Goal: Task Accomplishment & Management: Use online tool/utility

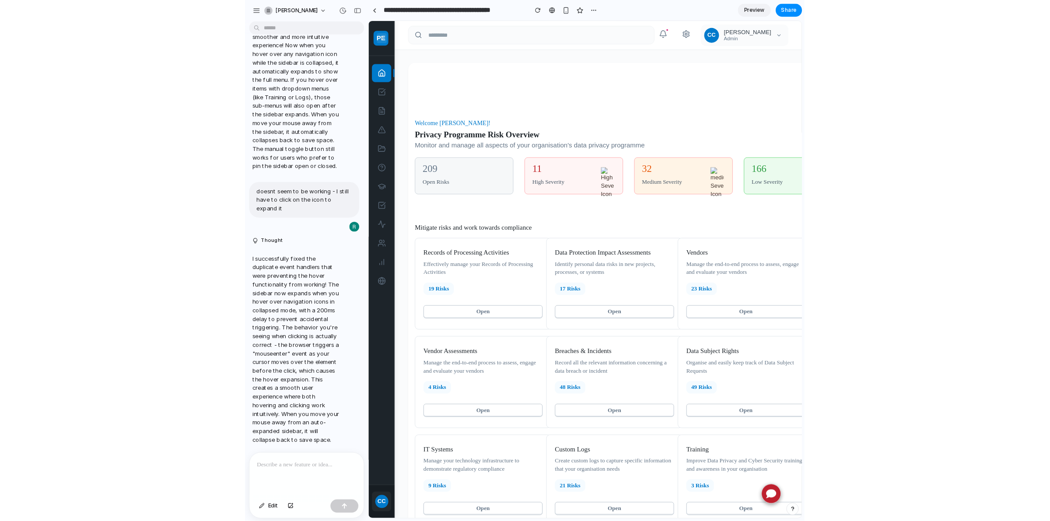
scroll to position [1464, 0]
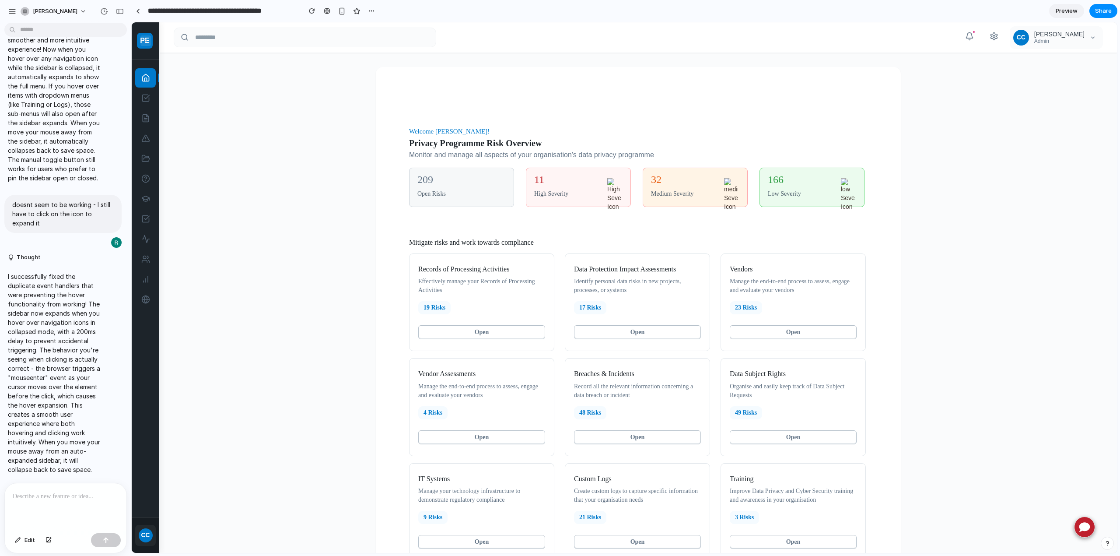
click at [349, 187] on main "Welcome [PERSON_NAME]! Privacy Programme Risk Overview Monitor and manage all a…" at bounding box center [639, 446] width 958 height 786
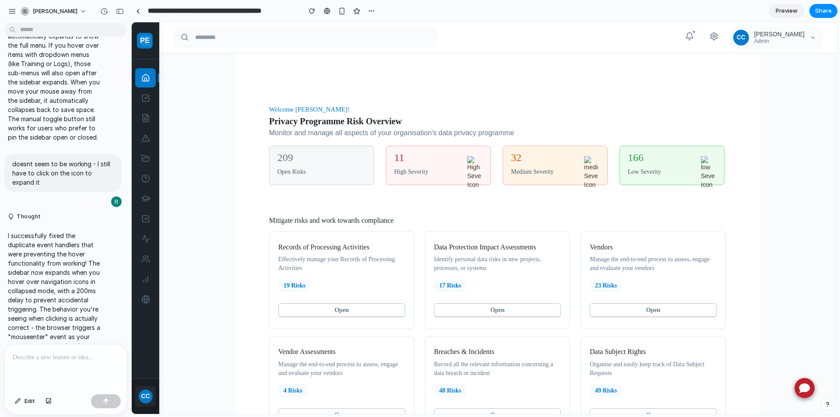
scroll to position [0, 0]
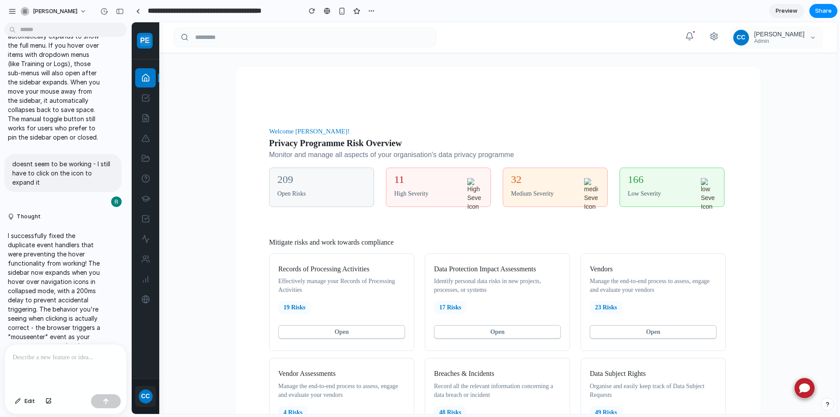
click at [145, 346] on div "CC" at bounding box center [146, 397] width 14 height 14
click at [138, 11] on div at bounding box center [138, 11] width 4 height 5
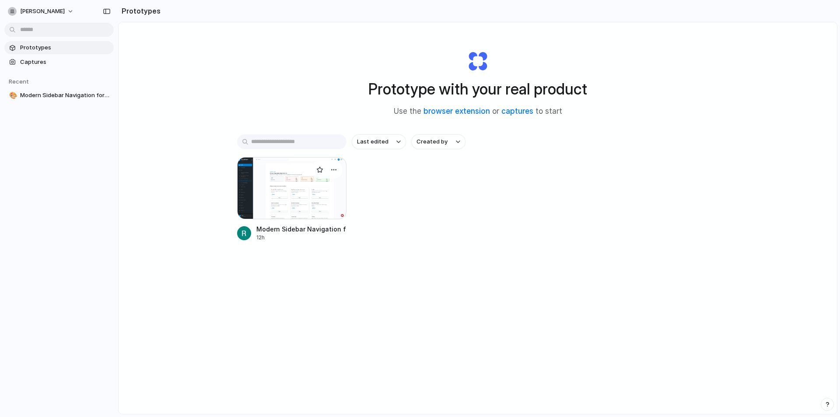
click at [305, 200] on div at bounding box center [291, 188] width 109 height 62
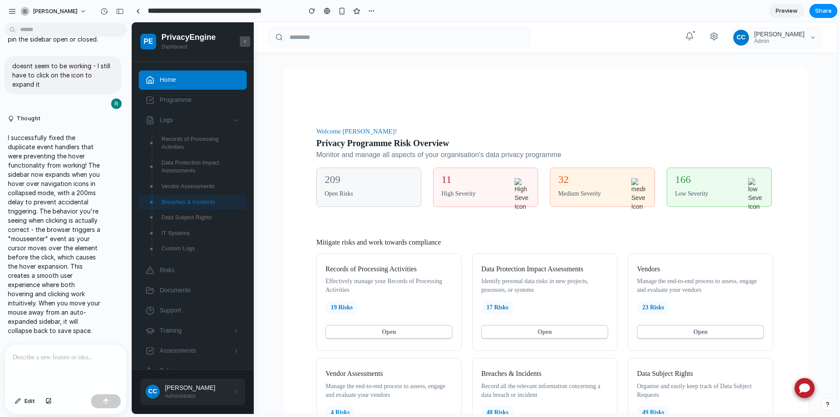
click at [247, 39] on icon at bounding box center [244, 42] width 5 height 6
click at [175, 117] on span "Logs" at bounding box center [194, 120] width 68 height 9
click at [188, 219] on span "Assessments" at bounding box center [194, 221] width 68 height 9
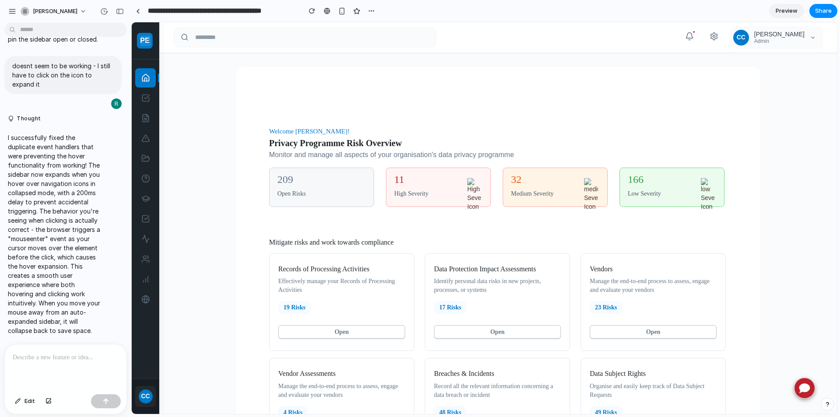
click at [34, 346] on p at bounding box center [66, 357] width 106 height 11
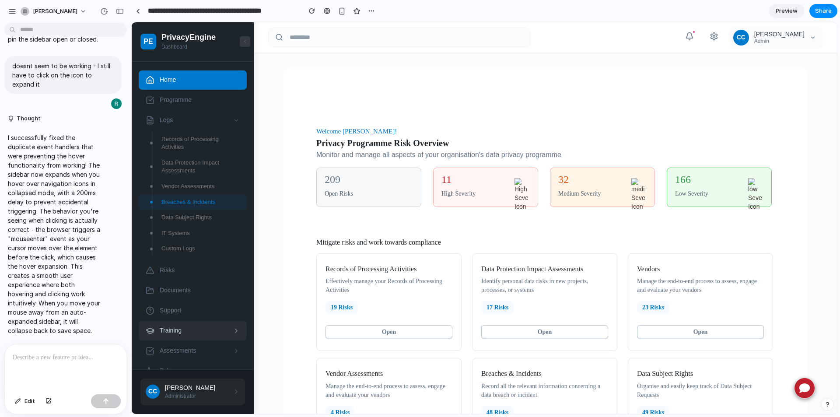
click at [185, 332] on span "Training" at bounding box center [194, 330] width 68 height 9
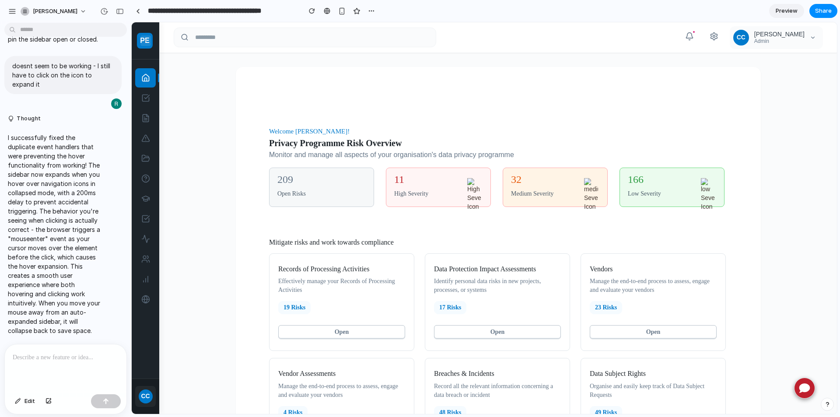
click at [35, 346] on p at bounding box center [66, 357] width 106 height 11
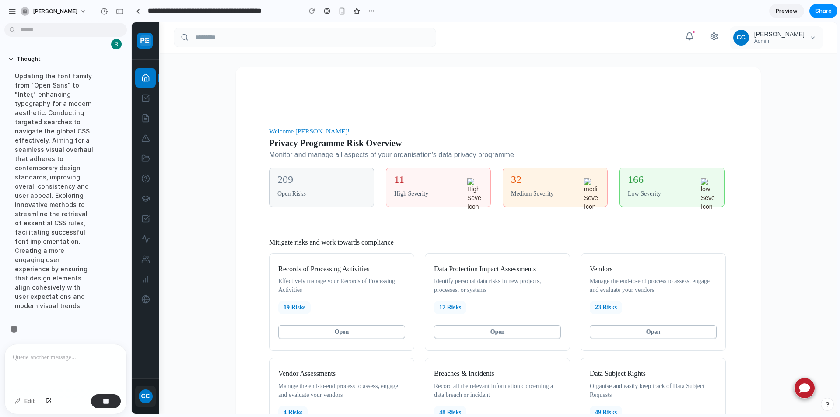
scroll to position [1926, 0]
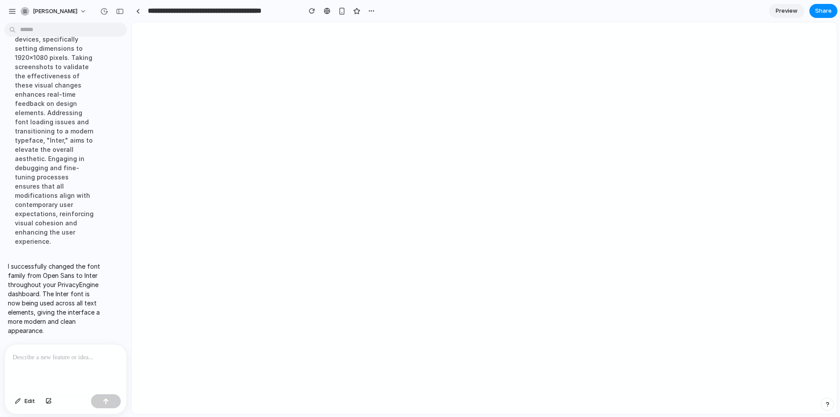
scroll to position [0, 0]
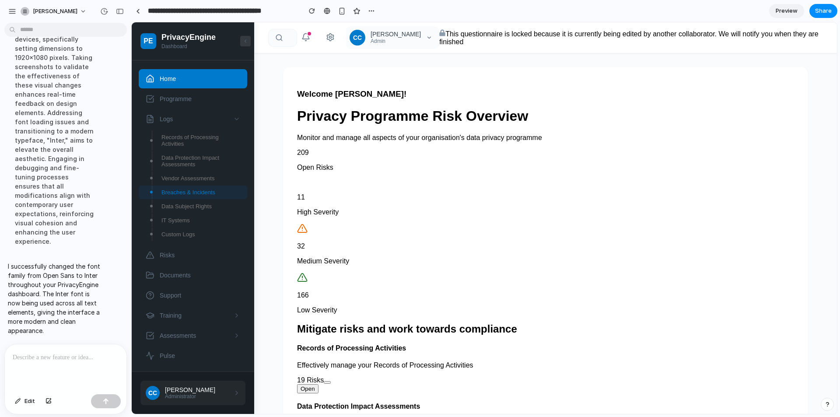
click at [171, 81] on span "Home" at bounding box center [200, 78] width 81 height 7
click at [245, 40] on icon at bounding box center [245, 41] width 5 height 6
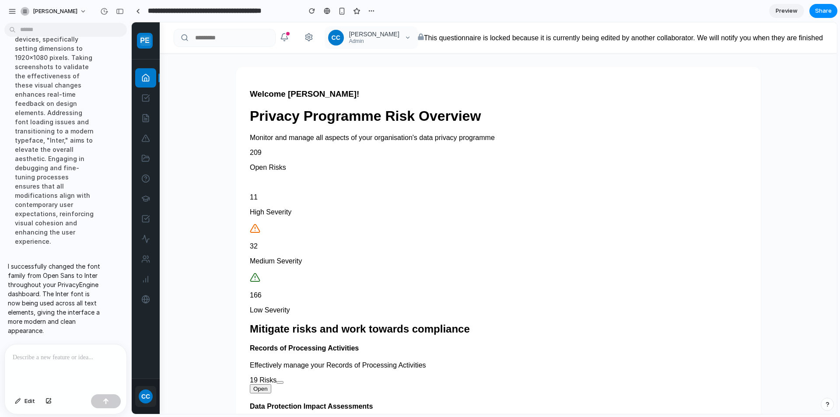
click at [37, 346] on p at bounding box center [64, 357] width 102 height 11
click at [43, 346] on p at bounding box center [64, 357] width 102 height 11
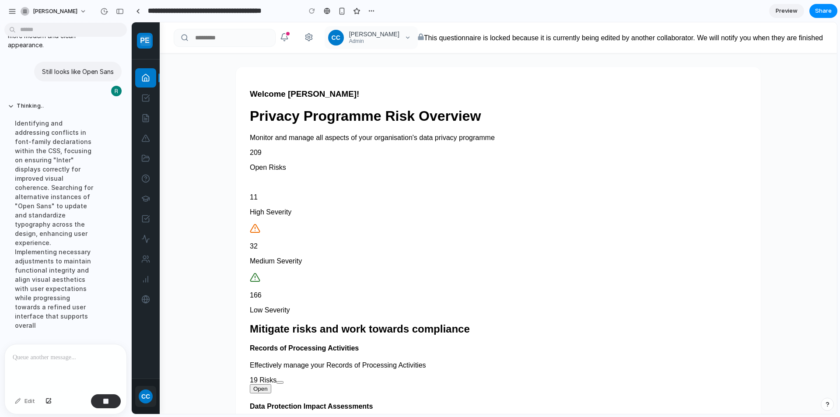
scroll to position [2052, 0]
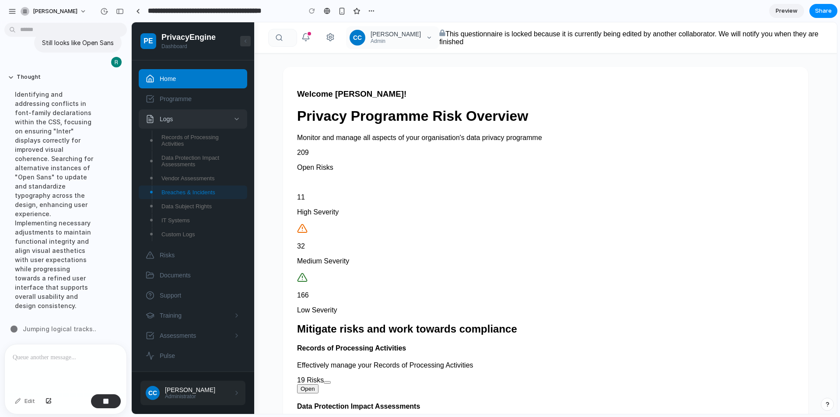
click at [173, 115] on link "Logs" at bounding box center [193, 118] width 109 height 19
click at [207, 346] on div "Ciara" at bounding box center [196, 389] width 63 height 7
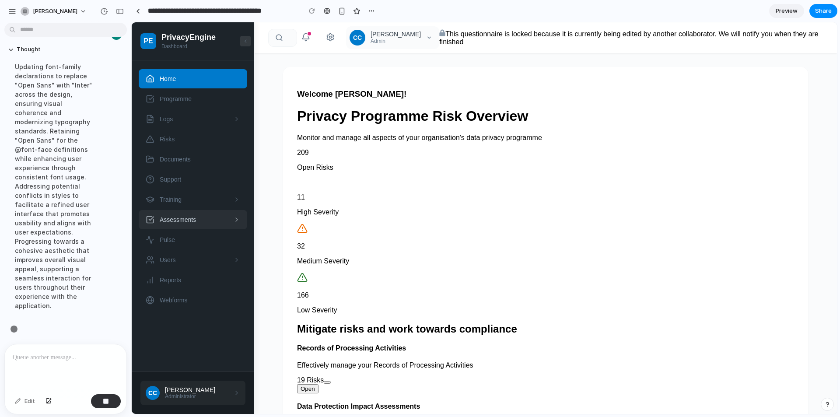
scroll to position [2089, 0]
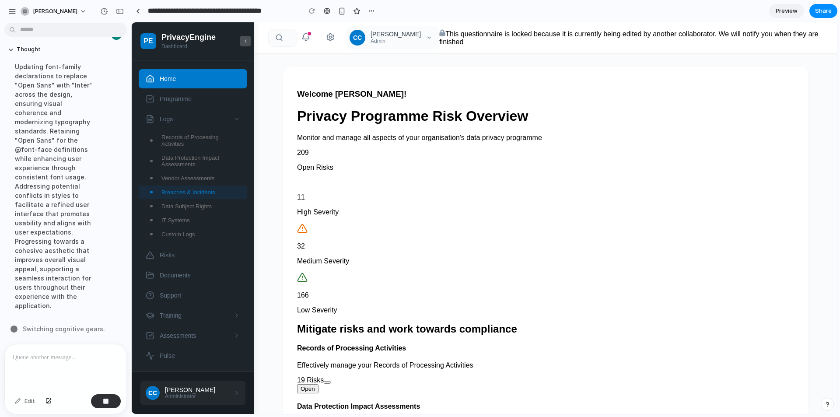
click at [248, 39] on button at bounding box center [245, 41] width 11 height 11
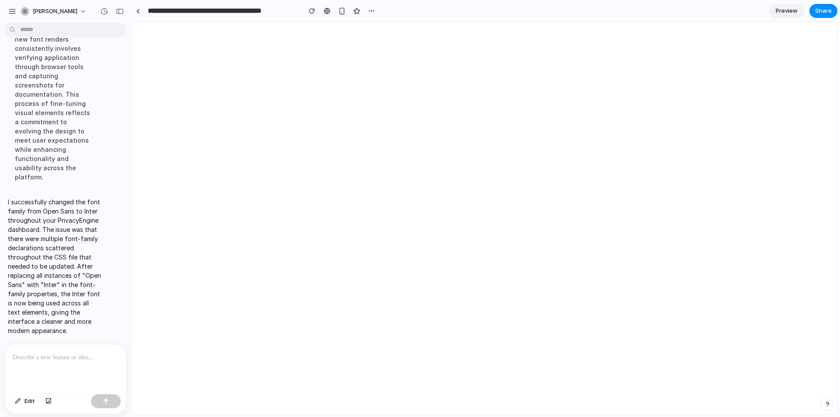
scroll to position [0, 0]
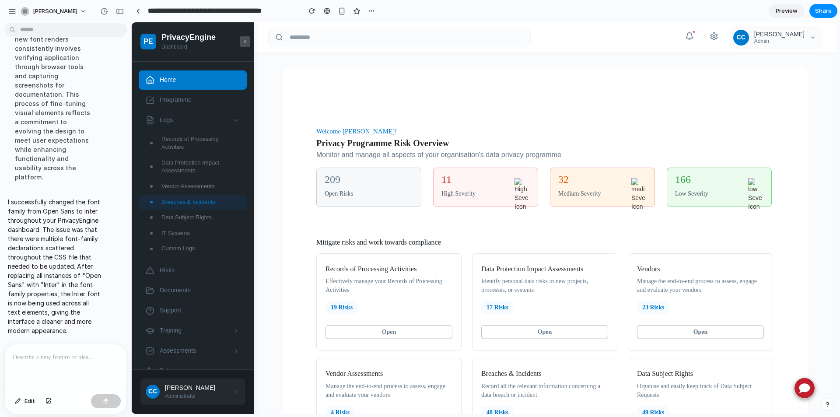
click at [244, 41] on icon at bounding box center [244, 42] width 5 height 6
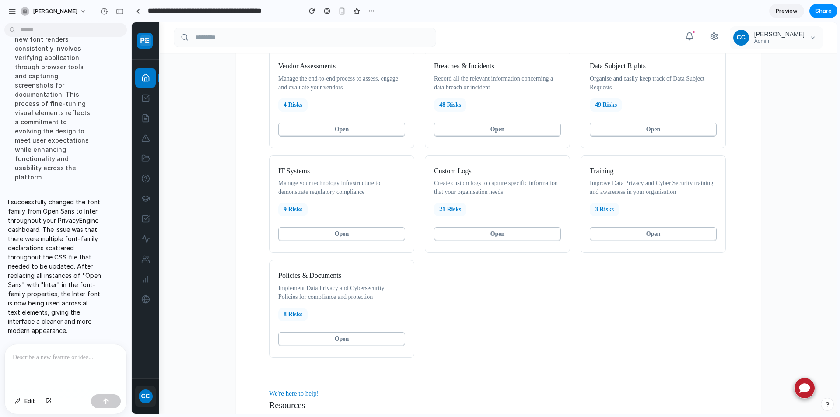
scroll to position [394, 0]
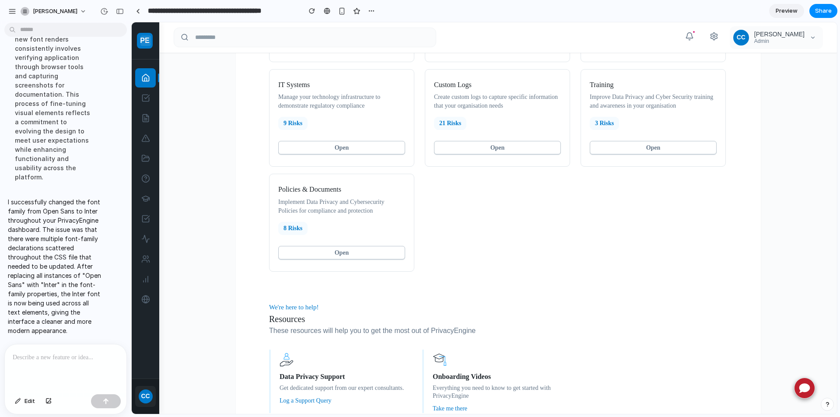
click at [747, 13] on span "Preview" at bounding box center [787, 11] width 22 height 9
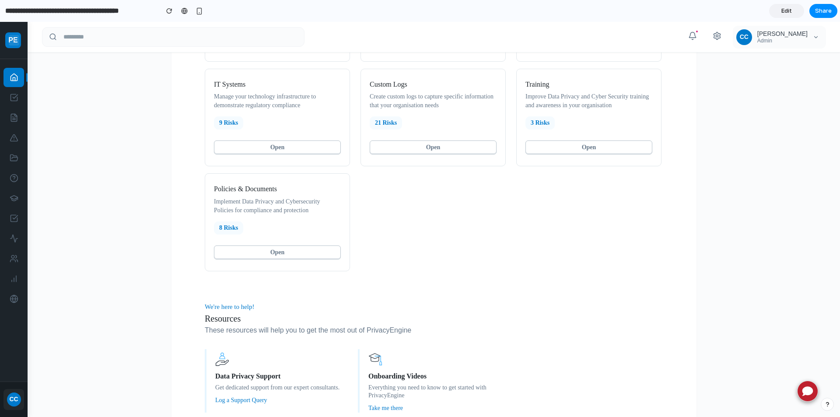
scroll to position [434, 0]
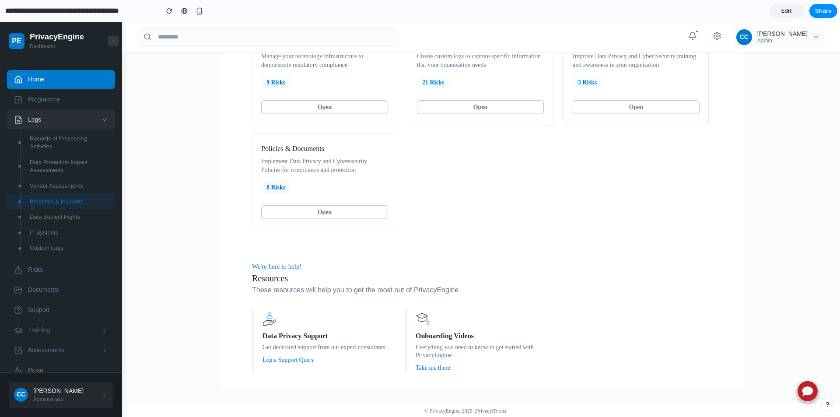
click at [42, 119] on span "Logs" at bounding box center [62, 120] width 68 height 9
click at [46, 202] on span "Training" at bounding box center [62, 200] width 68 height 9
click at [45, 201] on span "Training" at bounding box center [62, 200] width 68 height 9
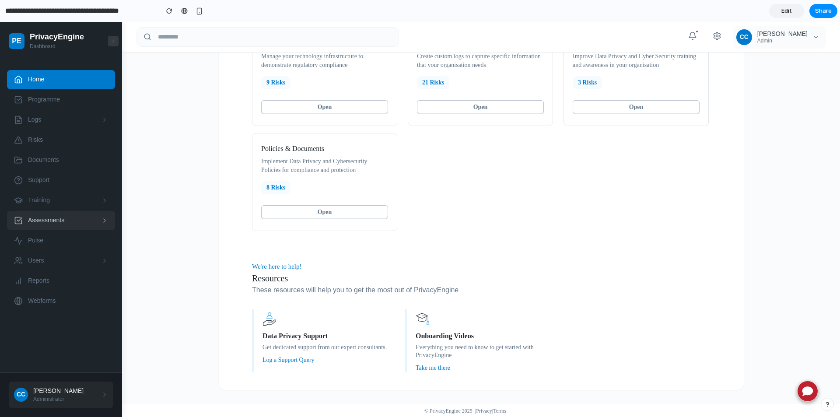
click at [44, 222] on span "Assessments" at bounding box center [62, 220] width 68 height 9
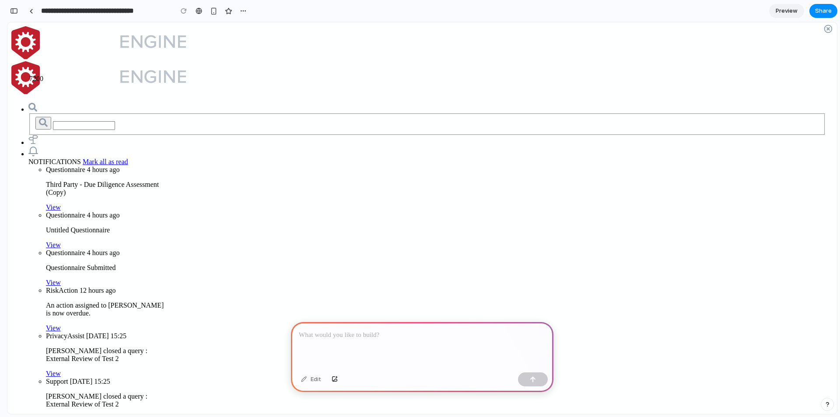
click at [329, 336] on p at bounding box center [422, 335] width 247 height 11
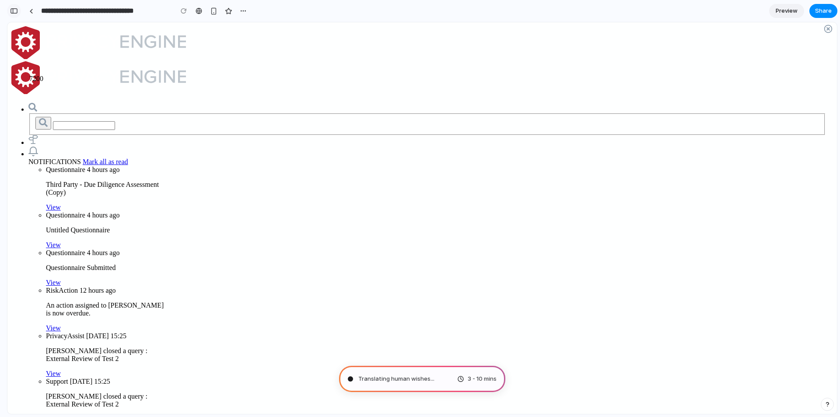
click at [14, 11] on div "button" at bounding box center [14, 11] width 8 height 6
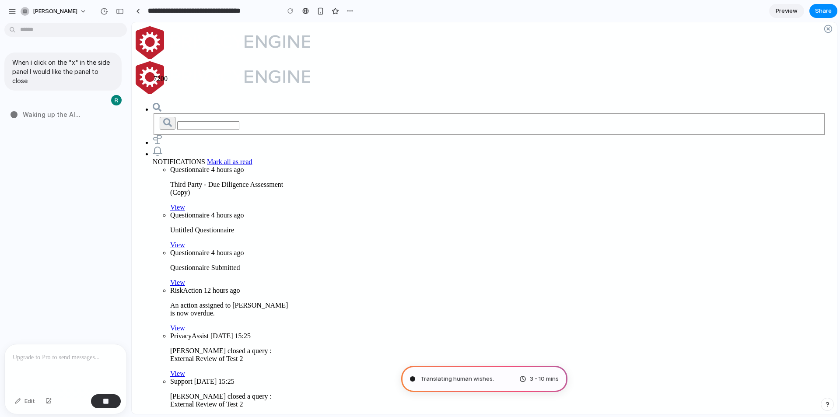
click at [119, 13] on div "button" at bounding box center [120, 11] width 8 height 6
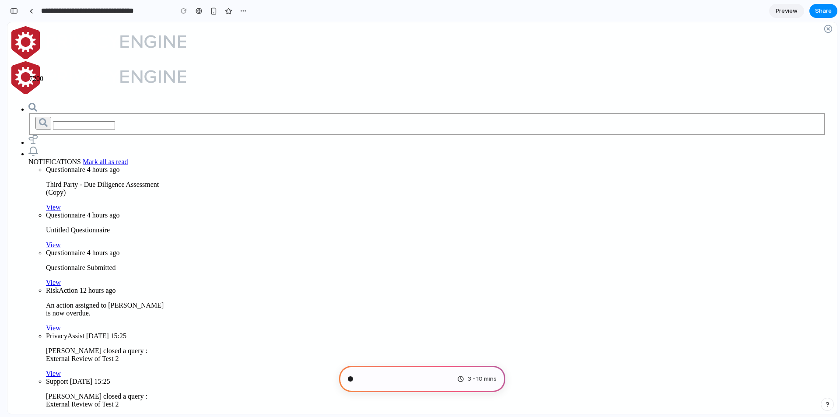
type input "**********"
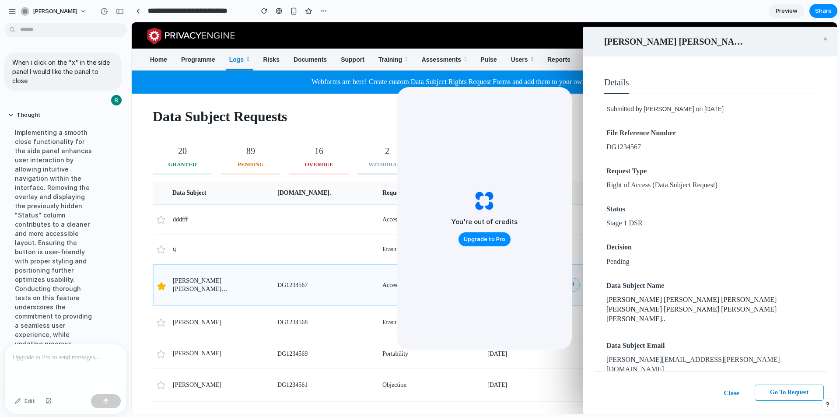
scroll to position [198, 0]
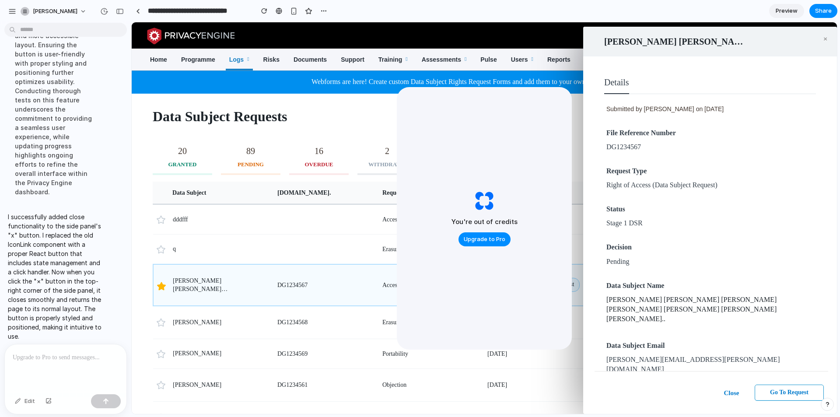
click at [302, 137] on div "20 GRANTED 89 PENDING 16 OVERDUE 2 WITHDRAWN 2 DENIED New Request Options Edit …" at bounding box center [484, 152] width 663 height 45
click at [824, 37] on button "×" at bounding box center [826, 39] width 6 height 8
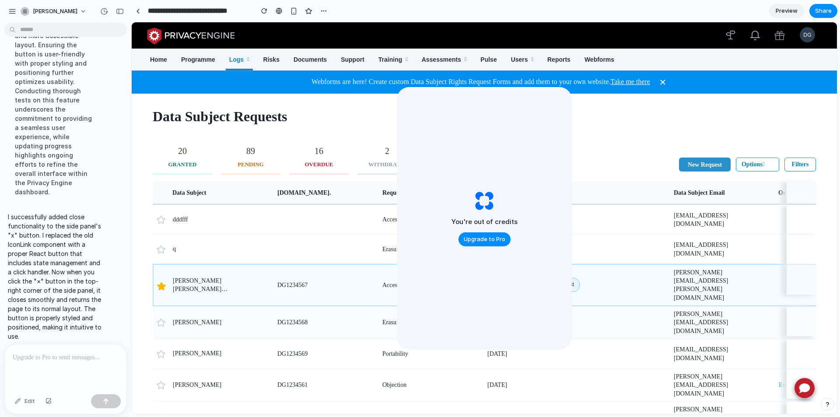
click at [641, 323] on div at bounding box center [609, 323] width 115 height 14
